Goal: Task Accomplishment & Management: Use online tool/utility

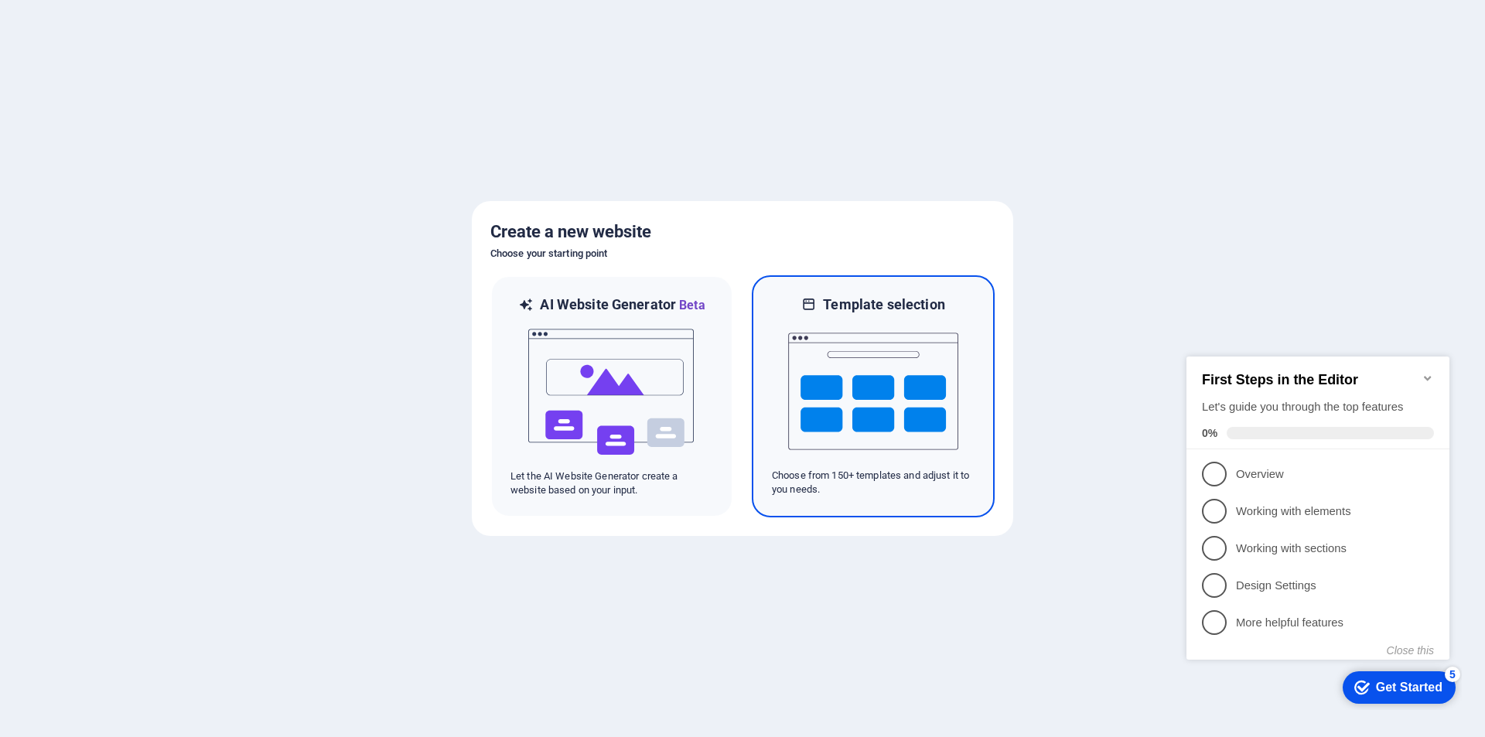
click at [823, 398] on img at bounding box center [873, 391] width 170 height 155
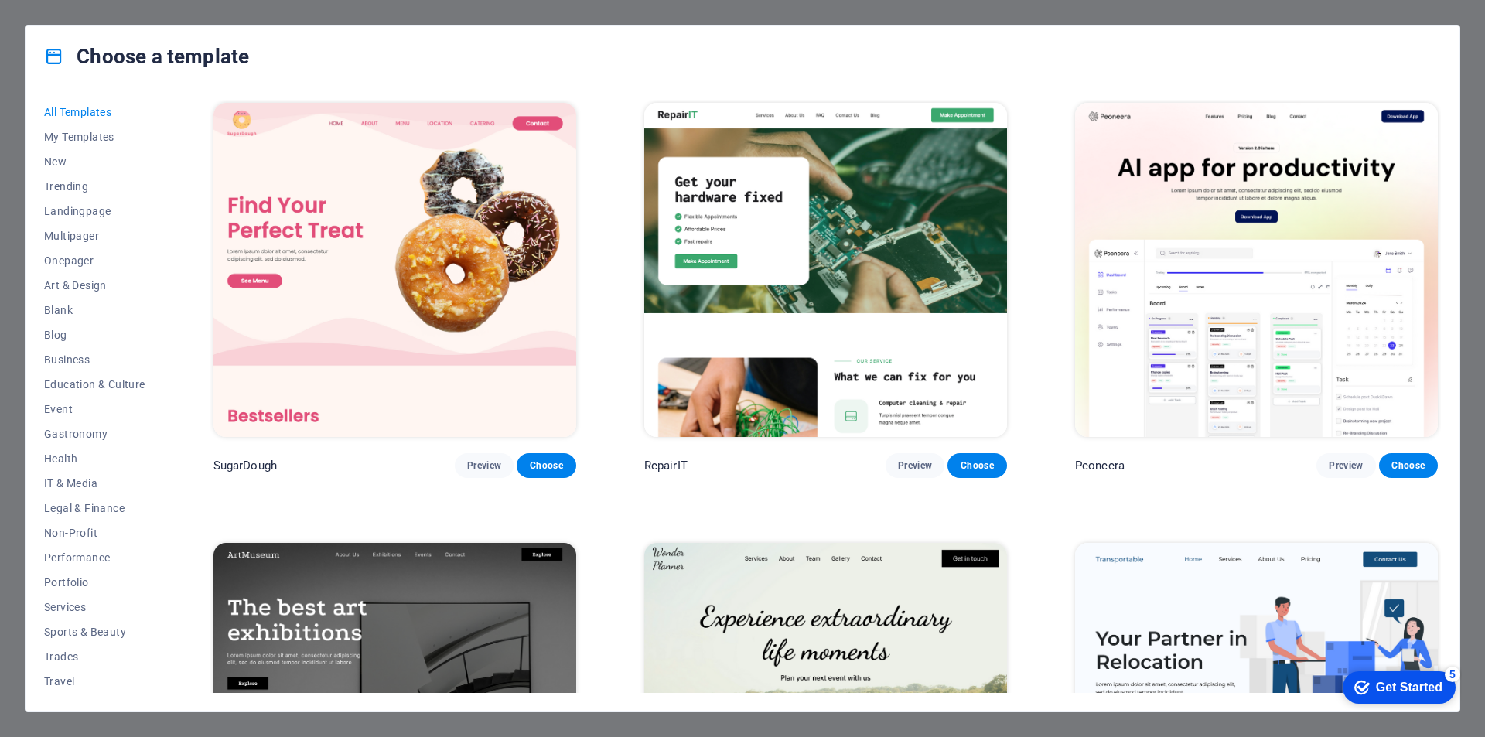
click at [440, 266] on img at bounding box center [394, 270] width 363 height 334
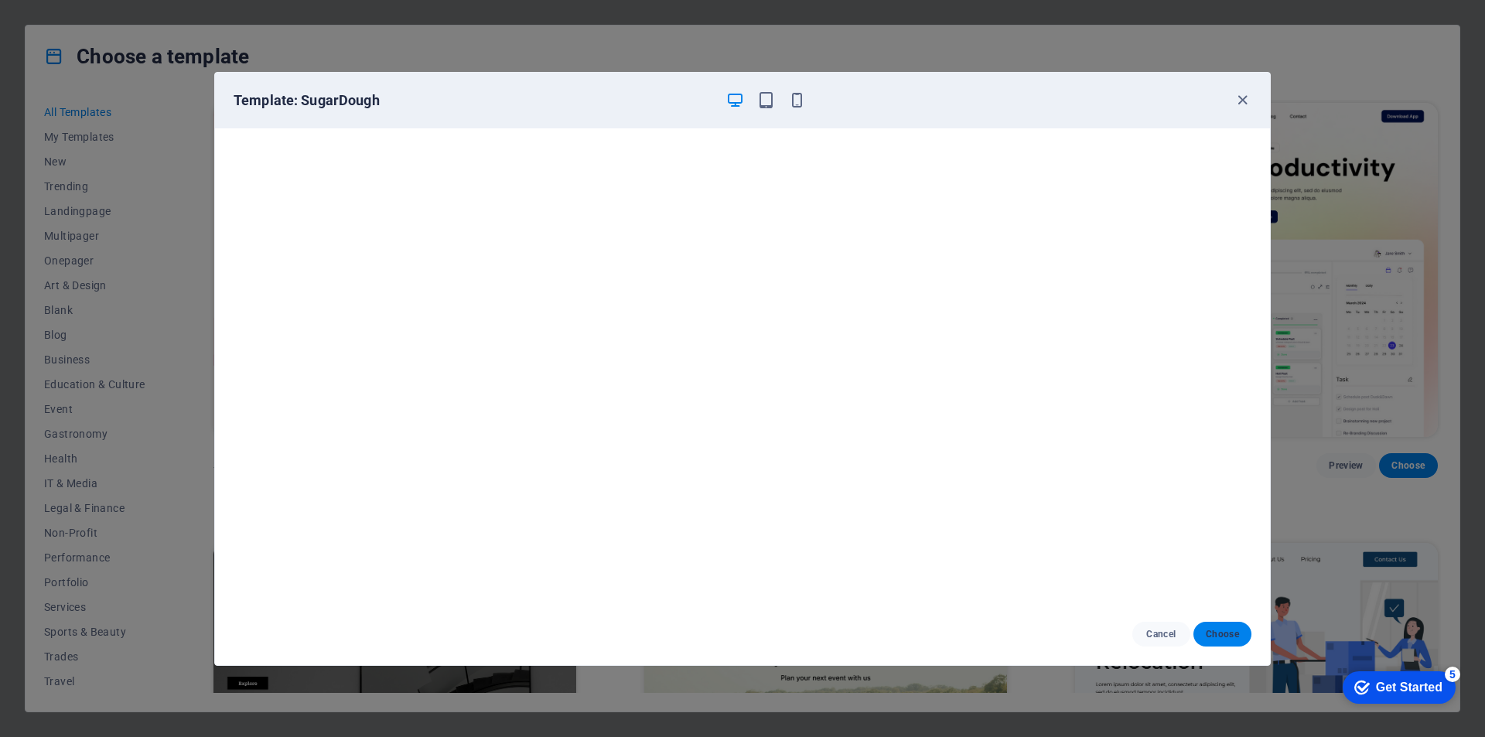
click at [1216, 631] on span "Choose" at bounding box center [1222, 634] width 33 height 12
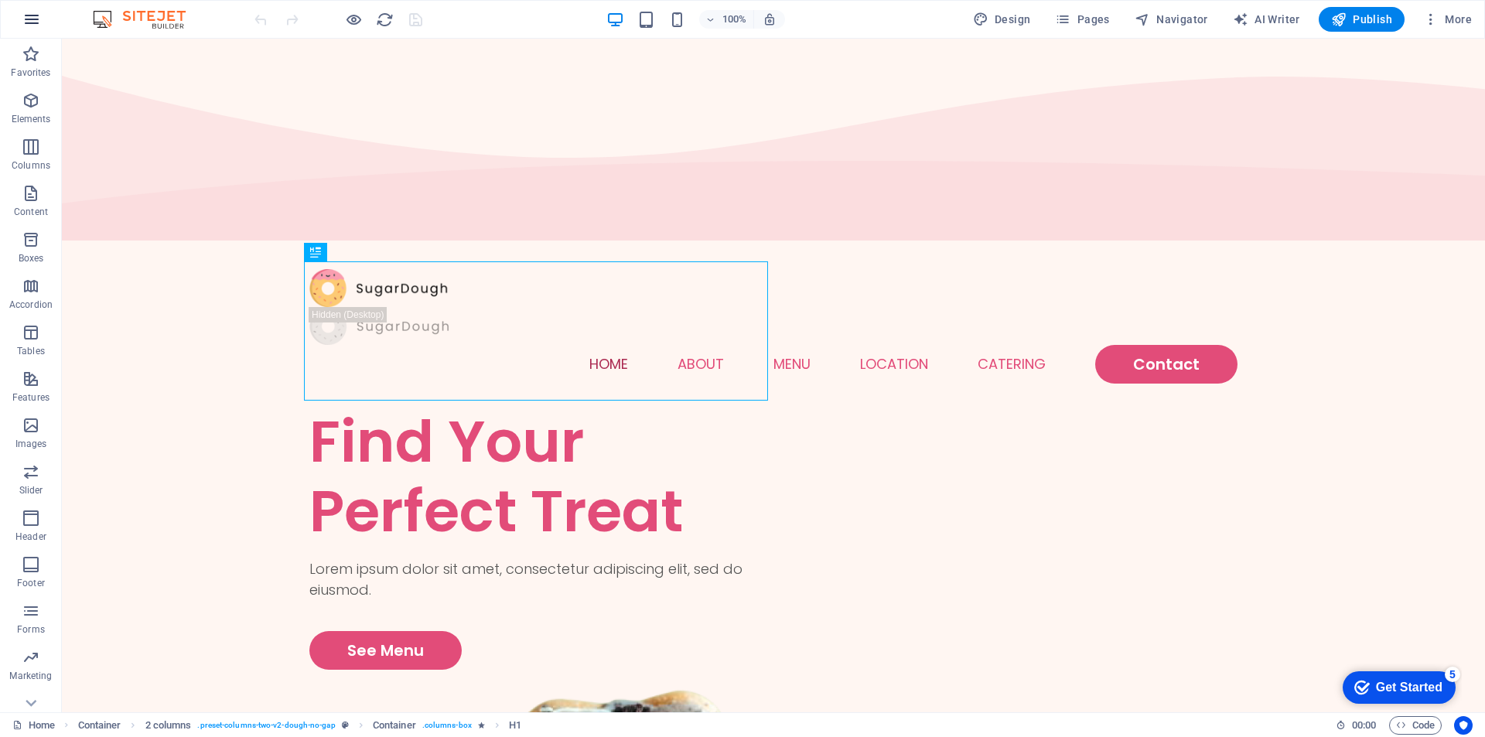
click at [31, 23] on icon "button" at bounding box center [31, 19] width 19 height 19
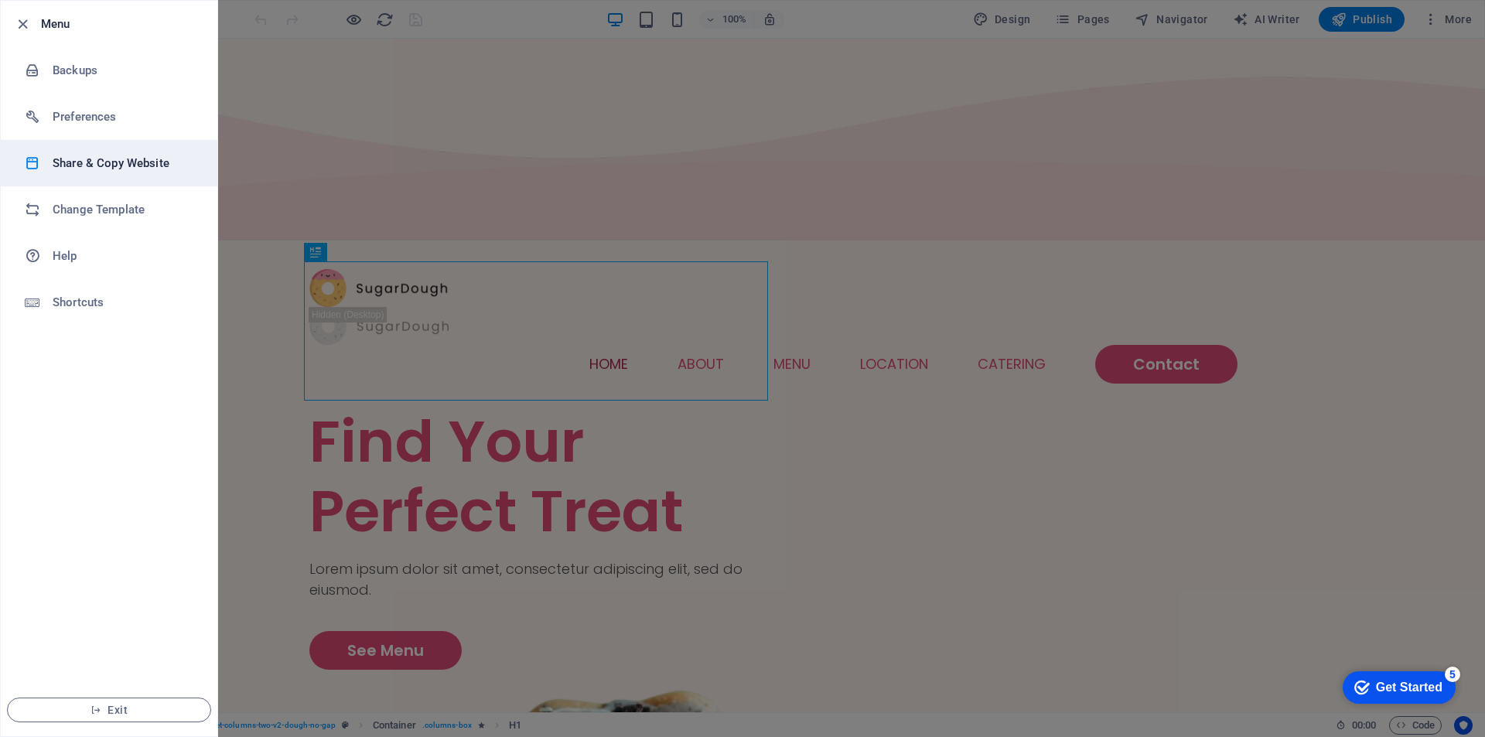
click at [87, 171] on h6 "Share & Copy Website" at bounding box center [124, 163] width 143 height 19
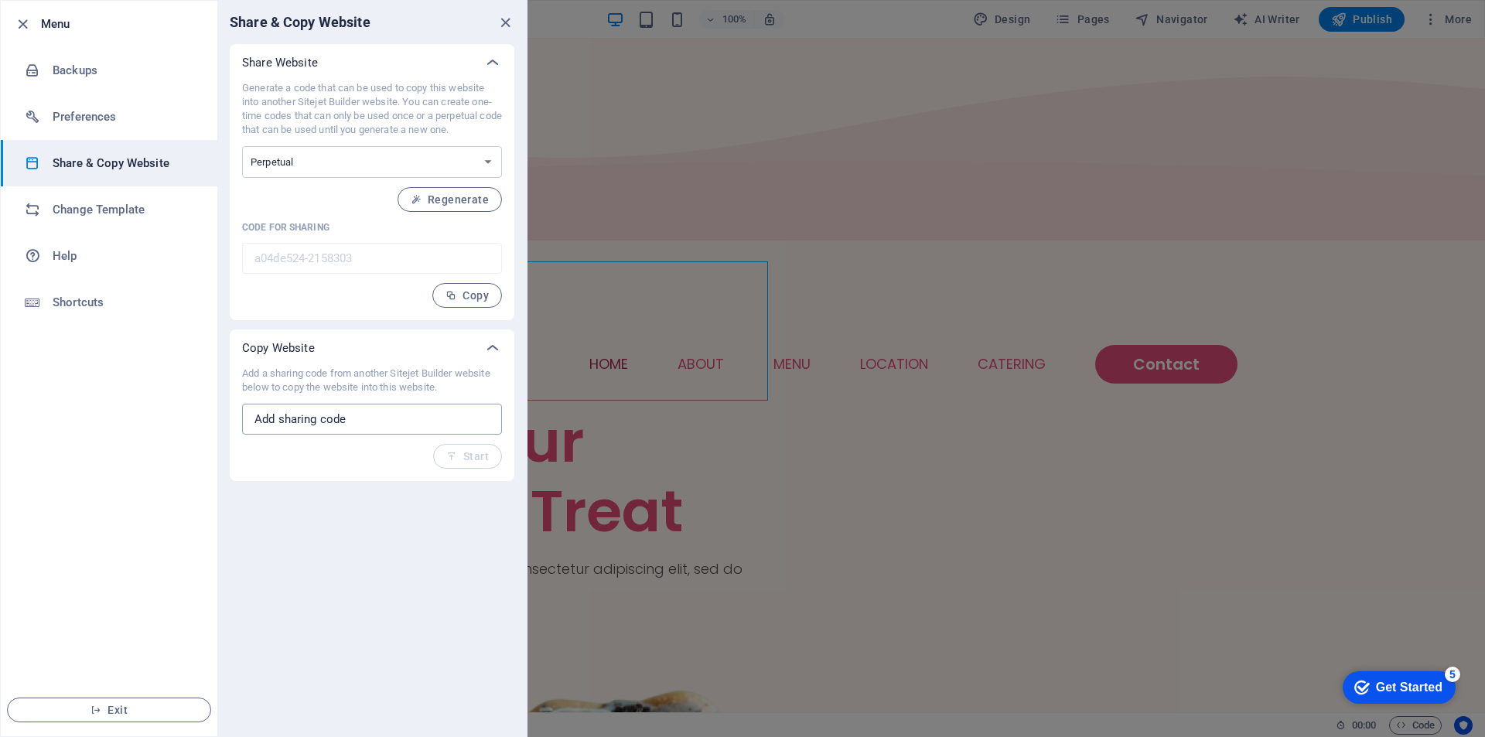
click at [353, 419] on input "text" at bounding box center [372, 419] width 260 height 31
paste input "02ea844b-1452306"
type input "02ea844b-1452306"
click at [462, 462] on span "Start" at bounding box center [467, 456] width 43 height 12
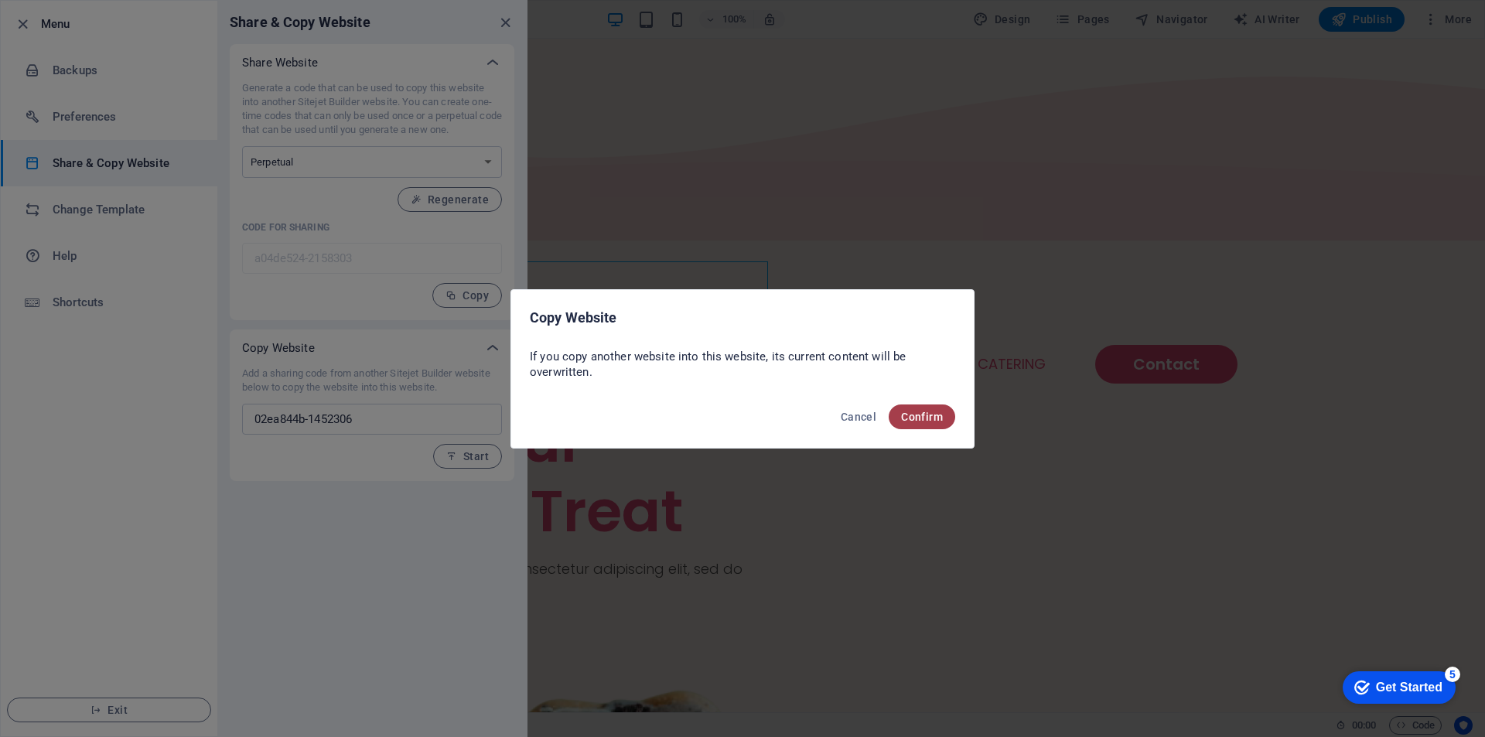
click at [940, 424] on button "Confirm" at bounding box center [922, 416] width 67 height 25
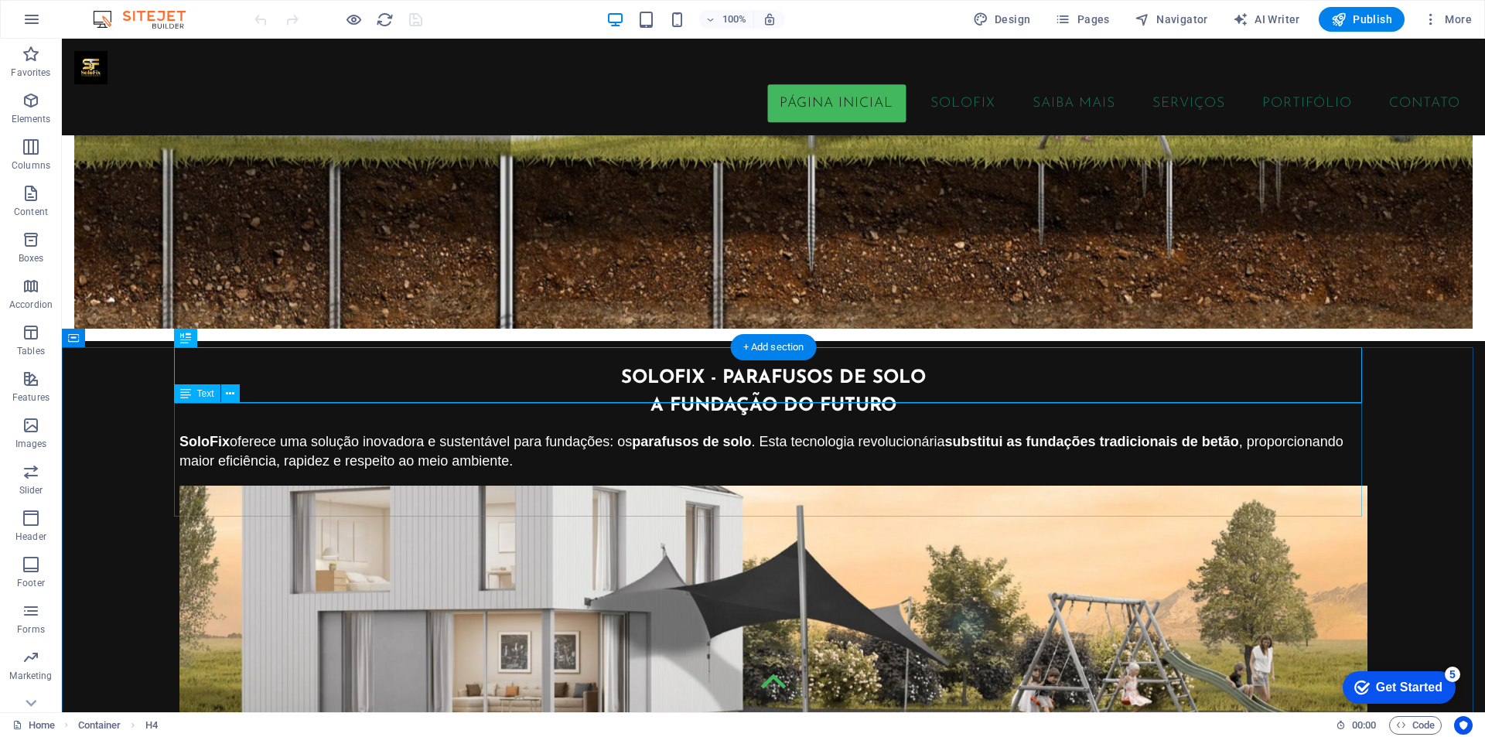
scroll to position [388, 0]
click at [1373, 23] on span "Publish" at bounding box center [1361, 19] width 61 height 15
